Goal: Information Seeking & Learning: Find specific fact

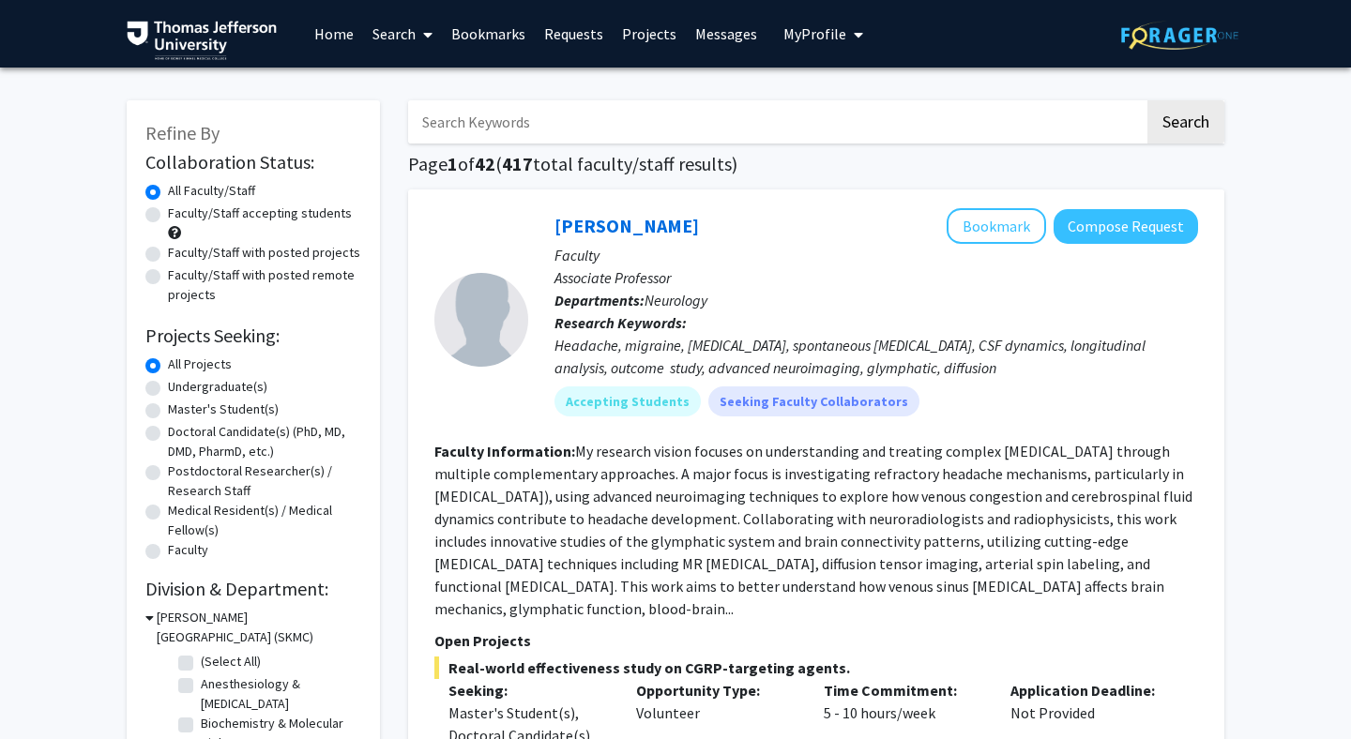
click at [562, 131] on input "Search Keywords" at bounding box center [776, 121] width 736 height 43
click at [1147, 100] on button "Search" at bounding box center [1185, 121] width 77 height 43
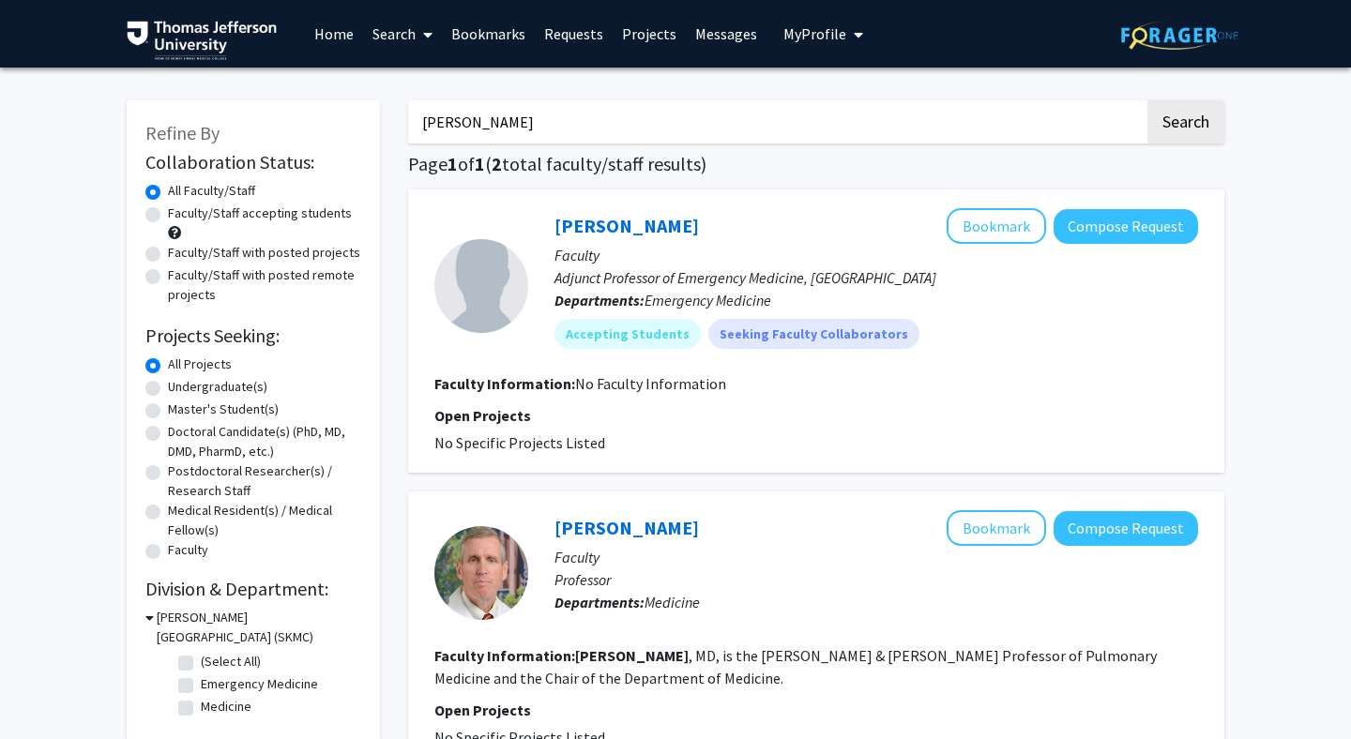
click at [569, 118] on input "[PERSON_NAME]" at bounding box center [776, 121] width 736 height 43
click at [1147, 100] on button "Search" at bounding box center [1185, 121] width 77 height 43
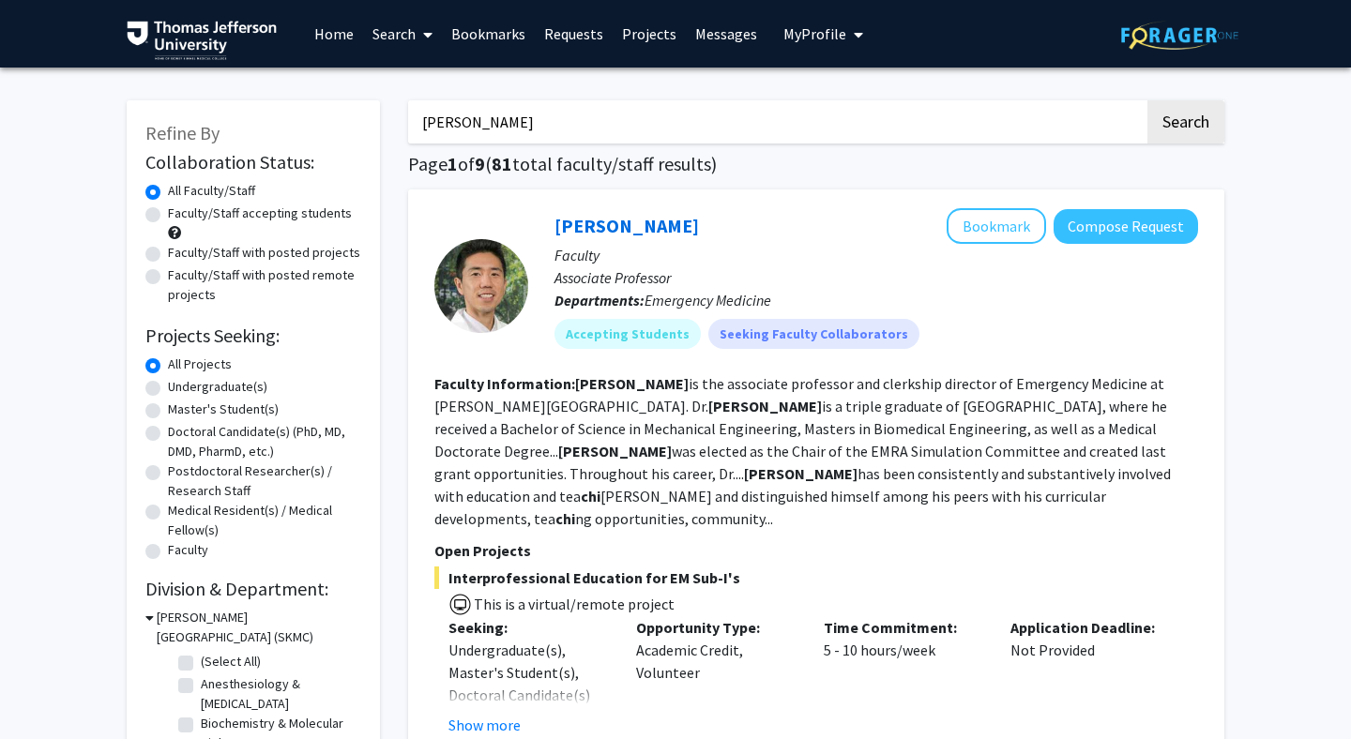
click at [552, 116] on input "[PERSON_NAME]" at bounding box center [776, 121] width 736 height 43
type input "[PERSON_NAME]"
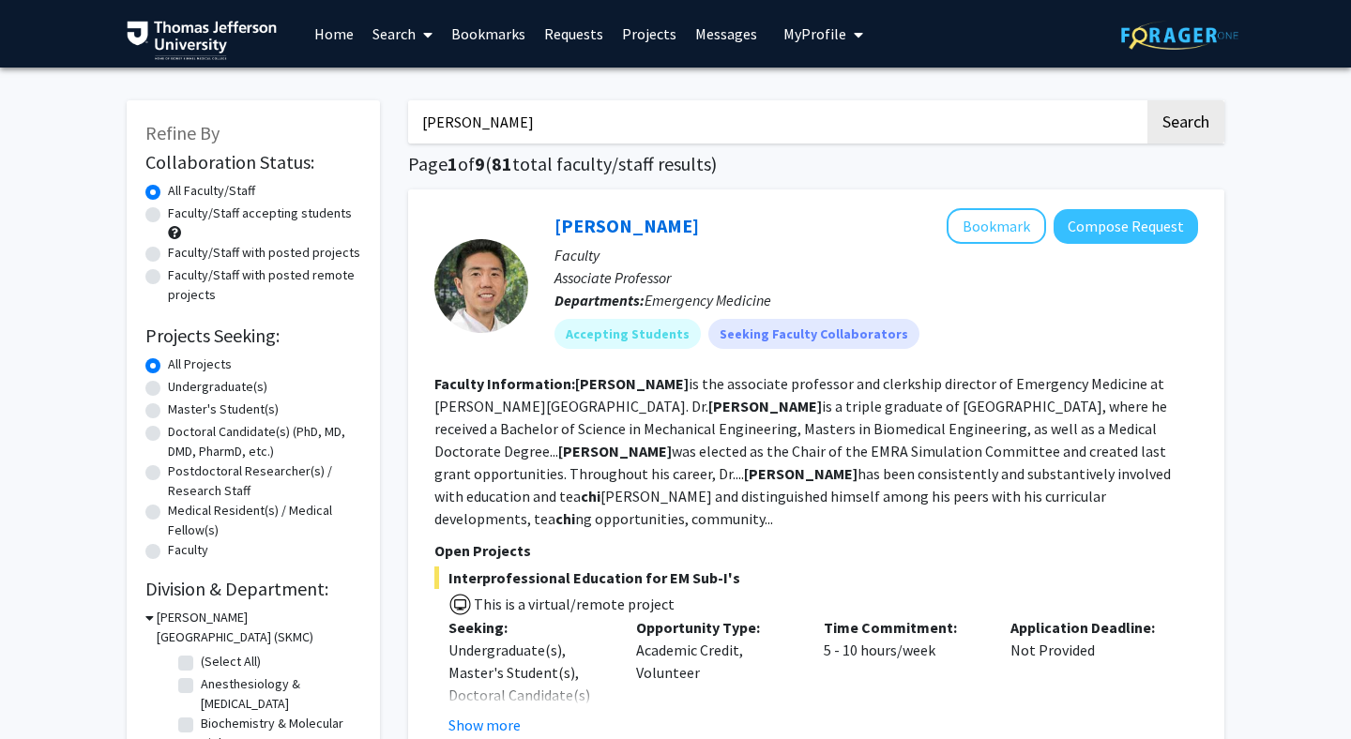
click at [1147, 100] on button "Search" at bounding box center [1185, 121] width 77 height 43
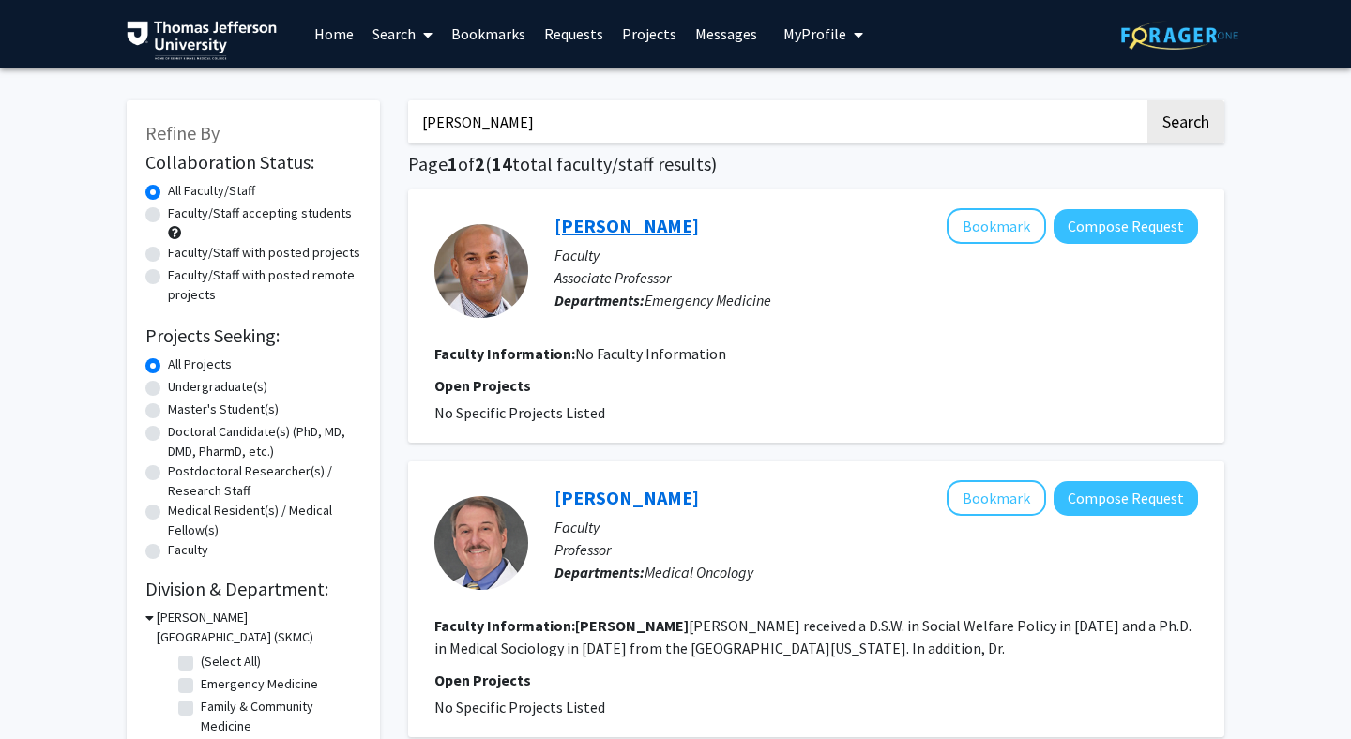
click at [634, 221] on link "[PERSON_NAME]" at bounding box center [626, 225] width 144 height 23
